Goal: Check status

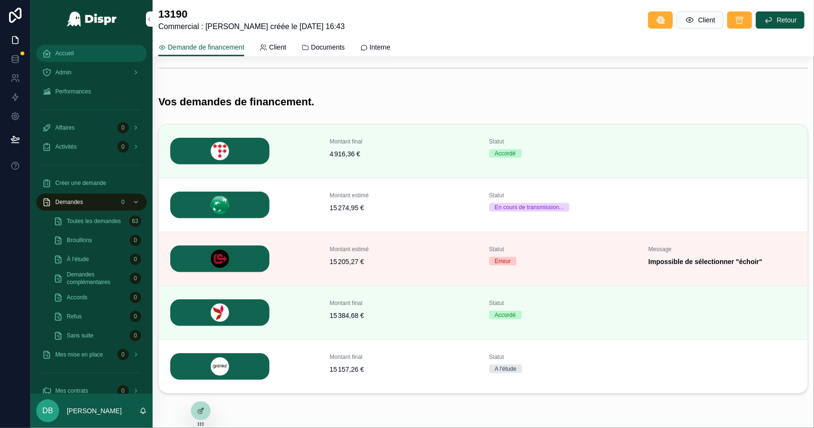
scroll to position [137, 0]
